Goal: Register for event/course

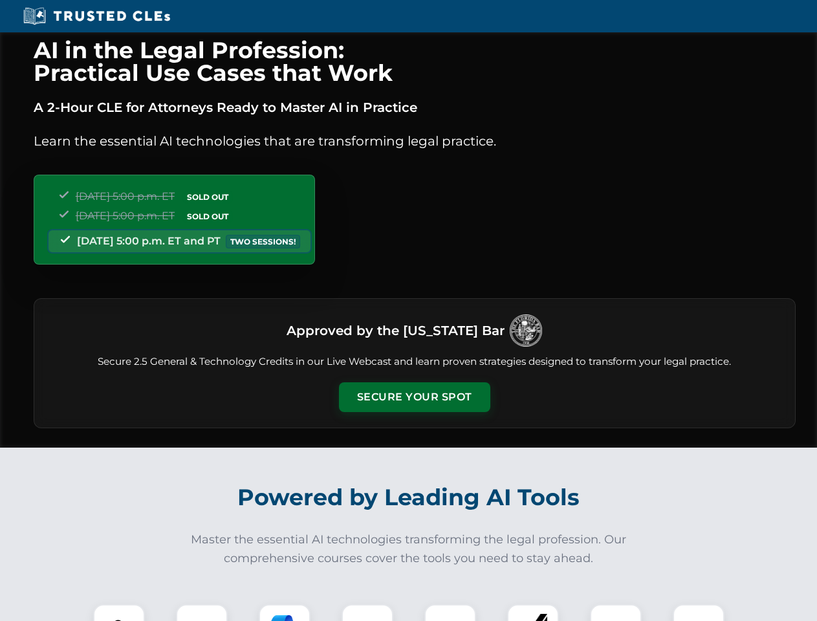
click at [414, 397] on button "Secure Your Spot" at bounding box center [414, 397] width 151 height 30
click at [119, 613] on img at bounding box center [119, 630] width 38 height 38
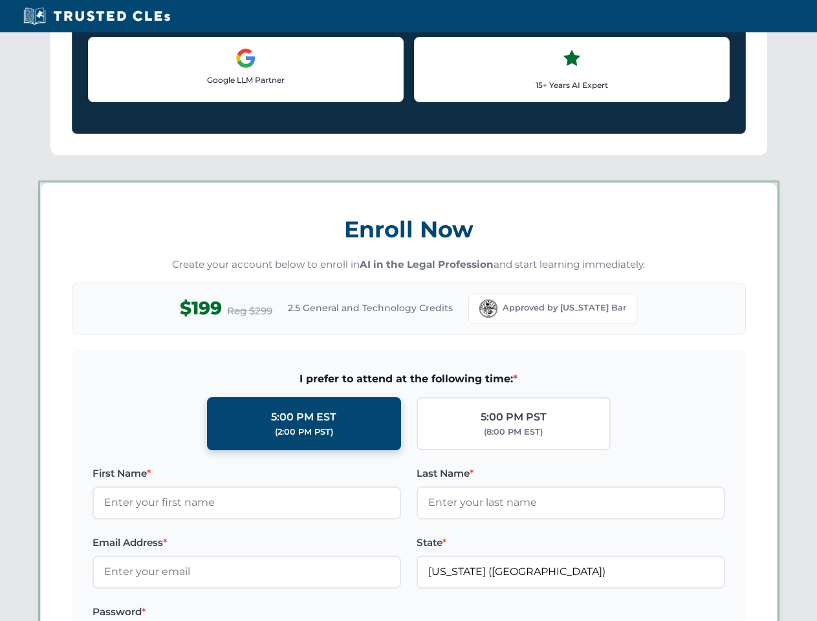
click at [285, 613] on label "Password *" at bounding box center [247, 612] width 309 height 16
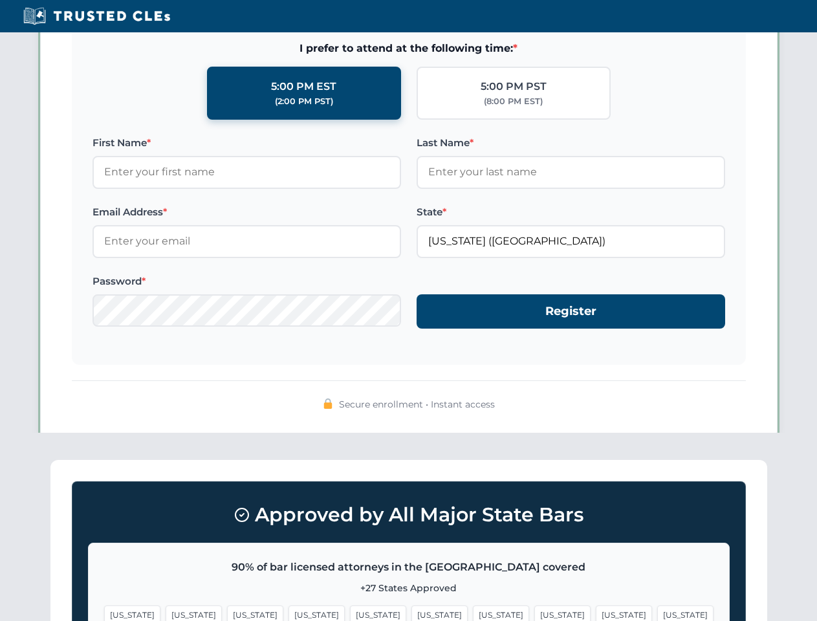
click at [596, 613] on span "[US_STATE]" at bounding box center [624, 615] width 56 height 19
